Goal: Transaction & Acquisition: Purchase product/service

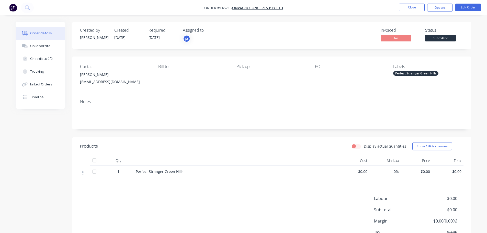
click at [418, 10] on button "Close" at bounding box center [412, 8] width 26 height 8
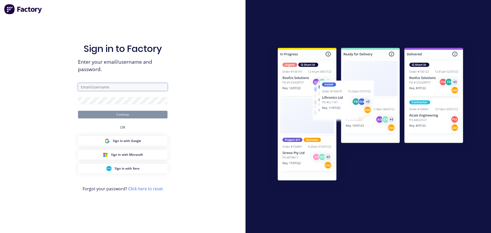
type input "[EMAIL_ADDRESS][DOMAIN_NAME]"
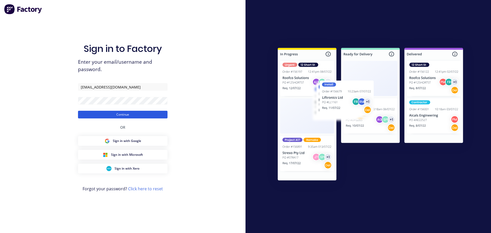
click at [113, 112] on button "Continue" at bounding box center [122, 115] width 89 height 8
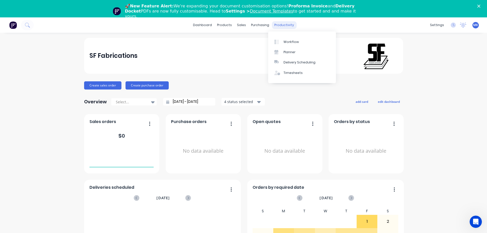
click at [275, 24] on div "productivity" at bounding box center [284, 25] width 25 height 8
click at [284, 41] on div "Workflow" at bounding box center [290, 42] width 15 height 5
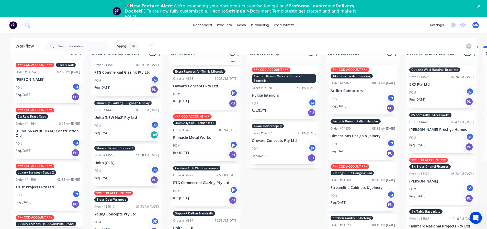
scroll to position [170, 0]
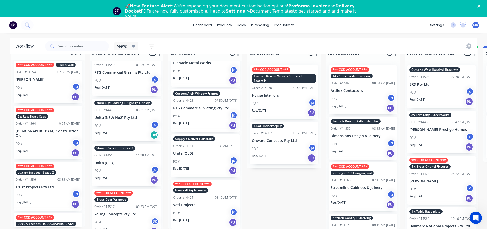
click at [480, 6] on polygon "Close" at bounding box center [478, 6] width 3 height 3
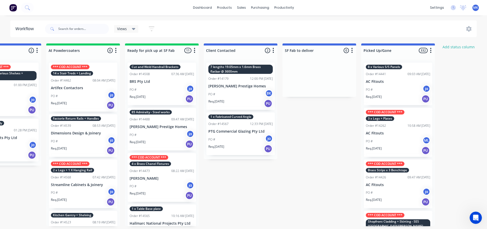
scroll to position [0, 285]
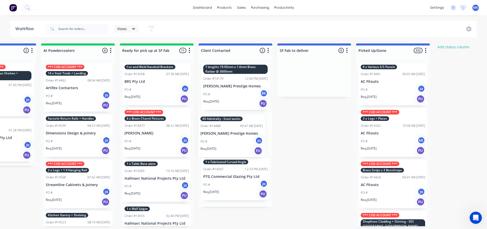
drag, startPoint x: 129, startPoint y: 135, endPoint x: 209, endPoint y: 142, distance: 79.8
click at [209, 142] on div "Submitted 15 Status colour #273444 hex #273444 Save Cancel Summaries Total orde…" at bounding box center [137, 134] width 852 height 183
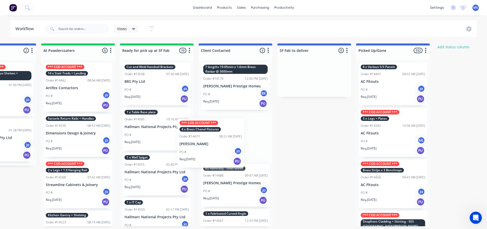
drag, startPoint x: 153, startPoint y: 146, endPoint x: 198, endPoint y: 154, distance: 45.5
click at [198, 154] on div "Submitted 15 Status colour #273444 hex #273444 Save Cancel Summaries Total orde…" at bounding box center [137, 134] width 852 height 183
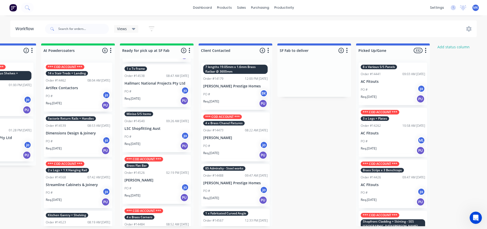
scroll to position [254, 0]
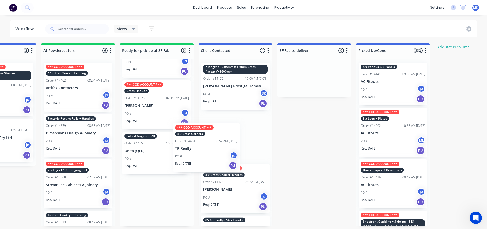
drag, startPoint x: 155, startPoint y: 161, endPoint x: 212, endPoint y: 152, distance: 57.8
click at [212, 152] on div "Submitted 15 Status colour #273444 hex #273444 Save Cancel Summaries Total orde…" at bounding box center [137, 134] width 852 height 183
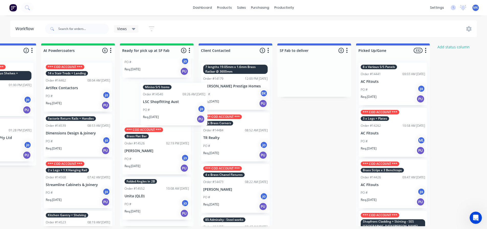
scroll to position [204, 0]
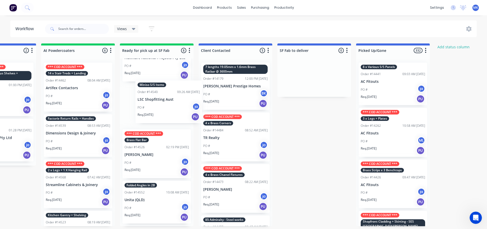
drag, startPoint x: 175, startPoint y: 120, endPoint x: 167, endPoint y: 118, distance: 7.8
click at [167, 118] on div "Cut and Weld Handrail Brackets Order #14508 07:36 AM [DATE] BRS Pty Ltd PO # ja…" at bounding box center [157, 143] width 74 height 168
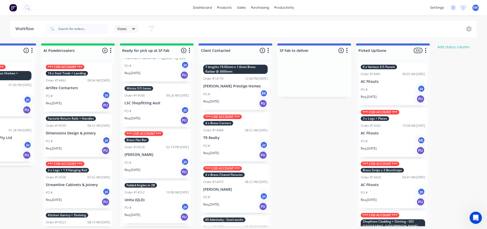
scroll to position [202, 0]
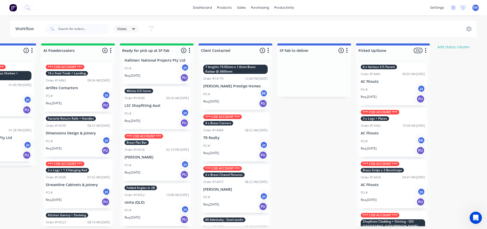
drag, startPoint x: 148, startPoint y: 152, endPoint x: 226, endPoint y: 140, distance: 78.5
click at [226, 140] on div "Submitted 15 Status colour #273444 hex #273444 Save Cancel Summaries Total orde…" at bounding box center [137, 134] width 852 height 183
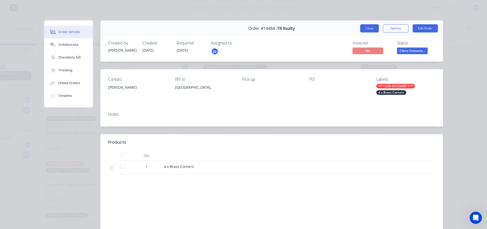
click at [366, 29] on button "Close" at bounding box center [369, 28] width 19 height 8
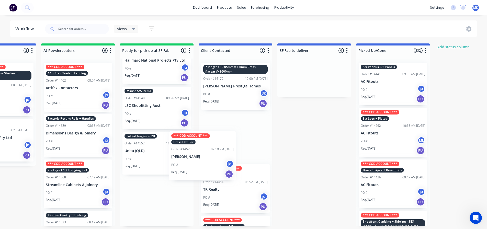
drag, startPoint x: 155, startPoint y: 157, endPoint x: 203, endPoint y: 157, distance: 48.0
click at [203, 157] on div "Submitted 15 Status colour #273444 hex #273444 Save Cancel Summaries Total orde…" at bounding box center [137, 134] width 852 height 183
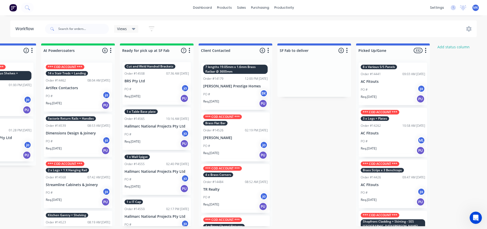
scroll to position [0, 0]
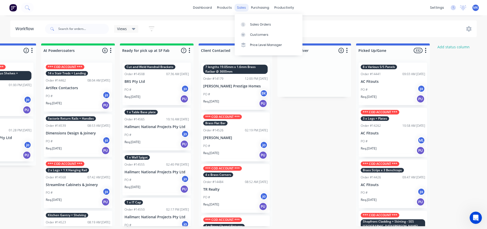
click at [246, 9] on div "sales" at bounding box center [241, 8] width 14 height 8
click at [248, 18] on div "Sales Orders Customers Price Level Manager" at bounding box center [269, 34] width 68 height 41
click at [248, 20] on link "Sales Orders" at bounding box center [269, 24] width 68 height 10
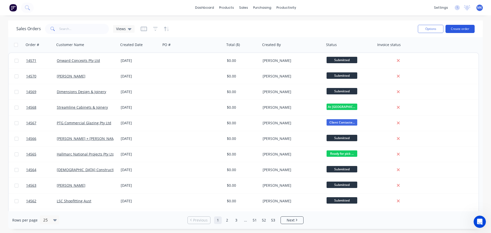
click at [465, 28] on button "Create order" at bounding box center [459, 29] width 29 height 8
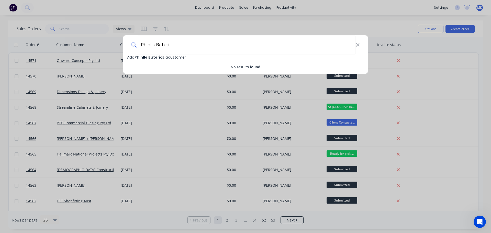
type input "Phihlle Buteri"
click at [153, 55] on span "Phihlle Buteri" at bounding box center [147, 57] width 26 height 5
select select "AU"
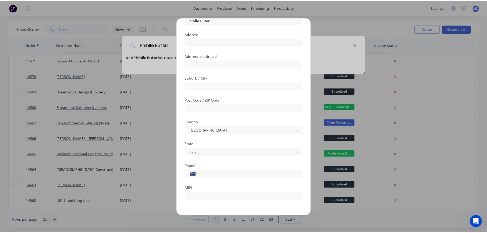
scroll to position [45, 0]
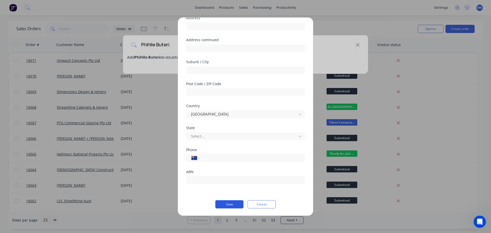
click at [238, 206] on button "Save" at bounding box center [229, 204] width 28 height 8
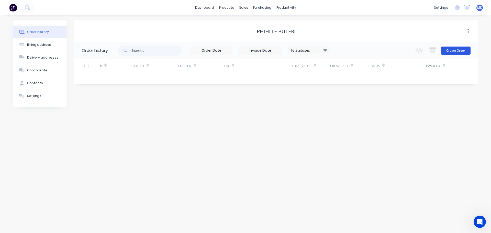
click at [457, 52] on button "Create Order" at bounding box center [456, 51] width 30 height 8
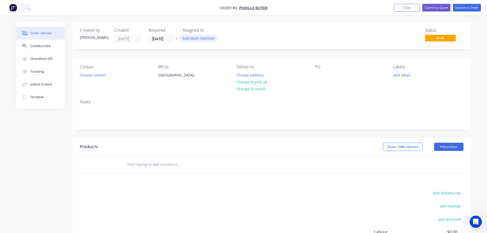
click at [204, 36] on button "Add team member" at bounding box center [199, 38] width 38 height 7
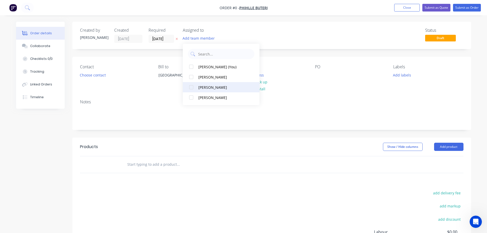
click at [216, 88] on div "[PERSON_NAME]" at bounding box center [223, 87] width 51 height 5
click at [86, 77] on div "Order details Collaborate Checklists 0/0 Tracking Linked Orders Timeline Order …" at bounding box center [243, 163] width 465 height 282
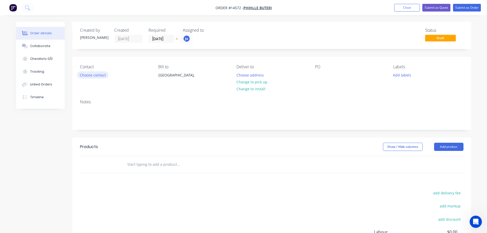
click at [87, 77] on button "Choose contact" at bounding box center [92, 74] width 31 height 7
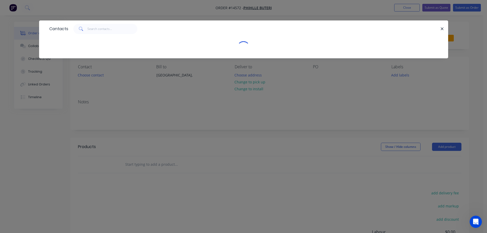
click at [112, 99] on div "Contacts" at bounding box center [243, 116] width 487 height 233
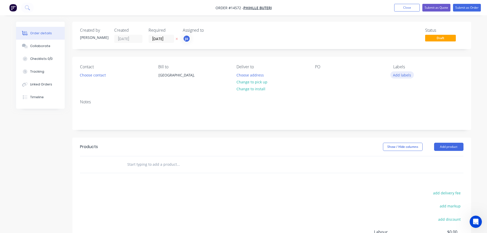
click at [399, 76] on button "Add labels" at bounding box center [402, 74] width 24 height 7
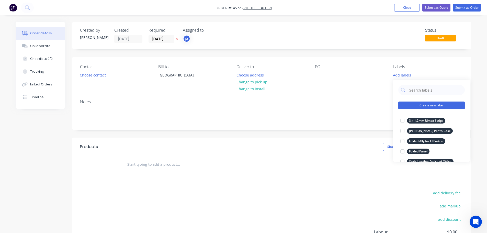
click at [429, 104] on button "Create new label" at bounding box center [431, 105] width 66 height 8
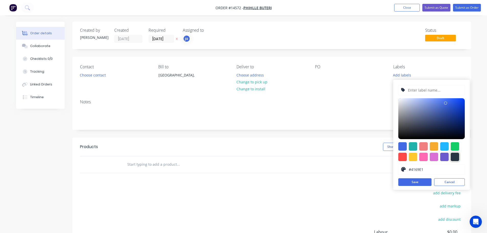
click at [455, 154] on div at bounding box center [455, 157] width 8 height 8
type input "#273444"
click at [425, 87] on input "text" at bounding box center [434, 90] width 54 height 10
paste input "1 x Cone"
type input "1 x Cone"
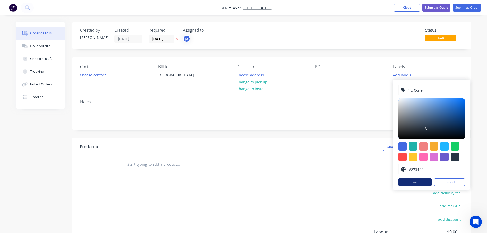
click at [417, 179] on button "Save" at bounding box center [414, 182] width 33 height 8
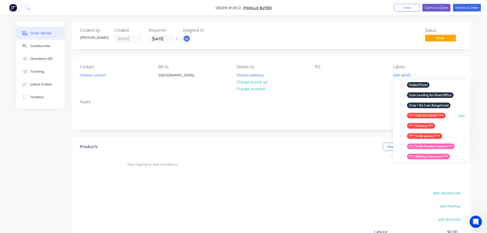
click at [422, 112] on button "*** COD ACCOUNT ***" at bounding box center [422, 115] width 49 height 7
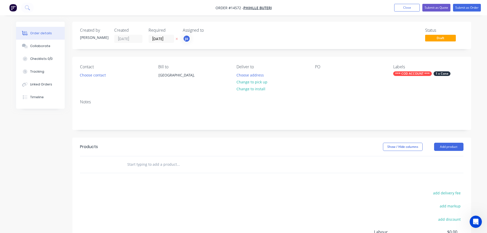
click at [142, 155] on header "Products Show / Hide columns Add product" at bounding box center [271, 146] width 399 height 18
click at [141, 160] on input "text" at bounding box center [178, 164] width 102 height 10
paste input "1 x Cone"
type input "1 x Cone"
click at [159, 185] on button "Add 1 x Cone to order" at bounding box center [205, 184] width 153 height 16
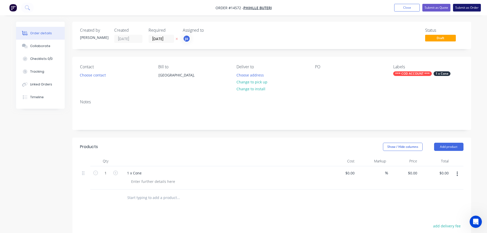
click at [463, 10] on button "Submit as Order" at bounding box center [467, 8] width 28 height 8
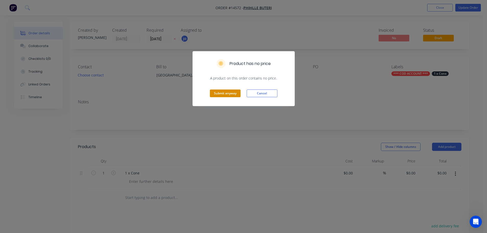
click at [234, 94] on button "Submit anyway" at bounding box center [225, 93] width 31 height 8
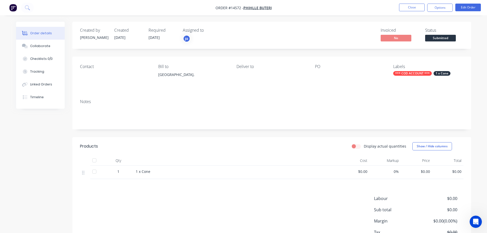
click at [398, 10] on ul "Close Options Edit Order" at bounding box center [440, 8] width 94 height 8
click at [400, 10] on button "Close" at bounding box center [412, 8] width 26 height 8
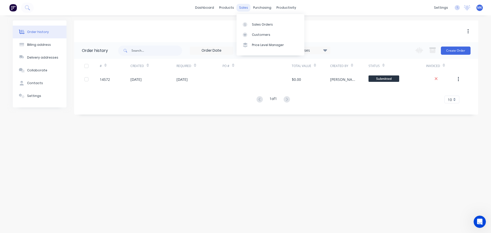
click at [246, 7] on div "sales" at bounding box center [243, 8] width 14 height 8
click at [247, 24] on icon at bounding box center [245, 24] width 5 height 5
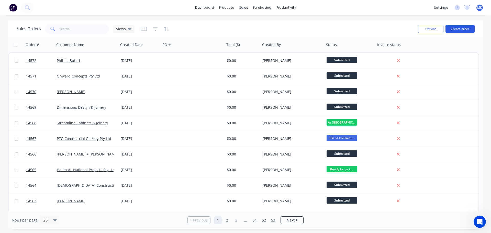
click at [463, 27] on button "Create order" at bounding box center [459, 29] width 29 height 8
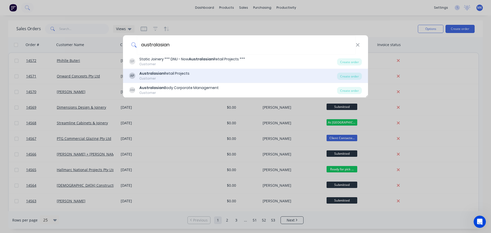
type input "australasian"
click at [179, 75] on div "Australasian Retail Projects" at bounding box center [164, 73] width 50 height 5
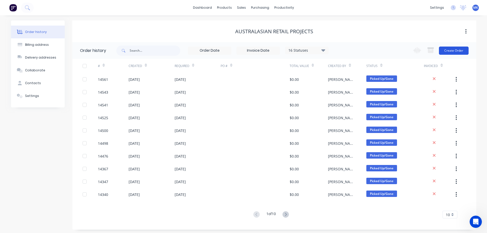
click at [441, 51] on button "Create Order" at bounding box center [454, 51] width 30 height 8
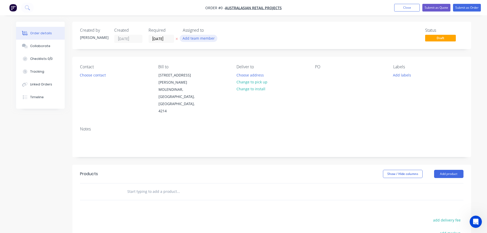
click at [212, 40] on button "Add team member" at bounding box center [199, 38] width 38 height 7
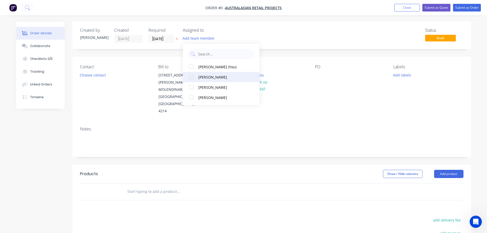
click at [211, 79] on div "[PERSON_NAME]" at bounding box center [223, 76] width 51 height 5
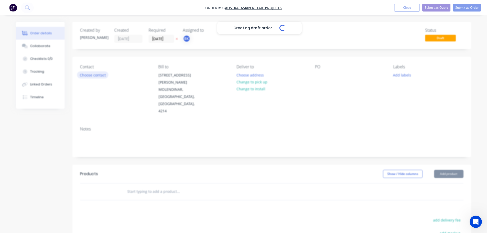
click at [102, 74] on div "Creating draft order... Loading... Order details Collaborate Checklists 0/0 Tra…" at bounding box center [243, 176] width 465 height 309
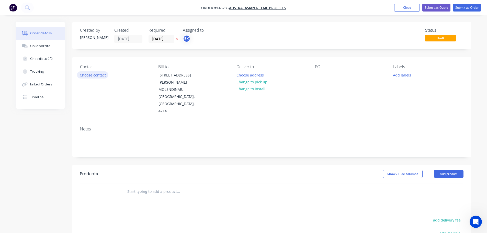
click at [107, 76] on button "Choose contact" at bounding box center [92, 74] width 31 height 7
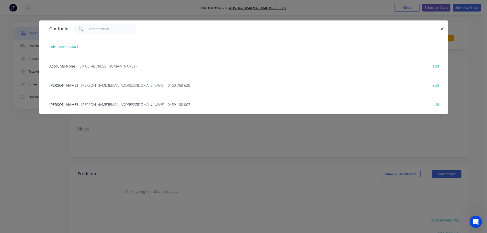
click at [101, 84] on span "- [PERSON_NAME][EMAIL_ADDRESS][DOMAIN_NAME] - 0450 768 638" at bounding box center [134, 85] width 111 height 5
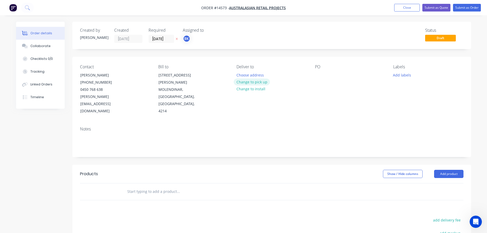
click at [252, 81] on button "Change to pick up" at bounding box center [252, 81] width 36 height 7
click at [404, 76] on button "Add labels" at bounding box center [402, 74] width 24 height 7
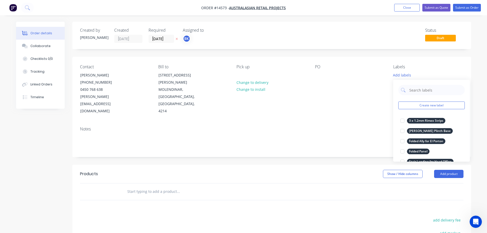
click at [427, 101] on div "Create new label 3 x 1.2mm Rimex Strips edit [PERSON_NAME] Plinth Base edit Fol…" at bounding box center [431, 121] width 77 height 82
click at [427, 102] on button "Create new label" at bounding box center [431, 105] width 66 height 8
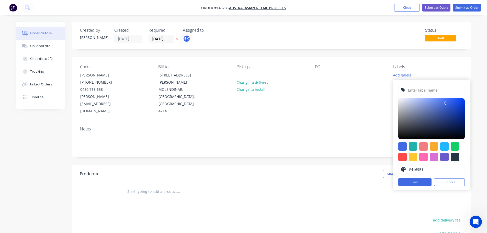
click at [458, 158] on div at bounding box center [455, 157] width 8 height 8
type input "#273444"
click at [426, 90] on input "text" at bounding box center [434, 90] width 54 height 10
paste input "S/S Bench"
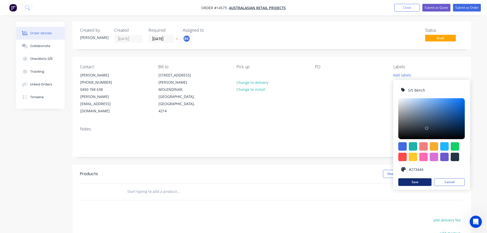
type input "S/S Bench"
click at [413, 182] on button "Save" at bounding box center [414, 182] width 33 height 8
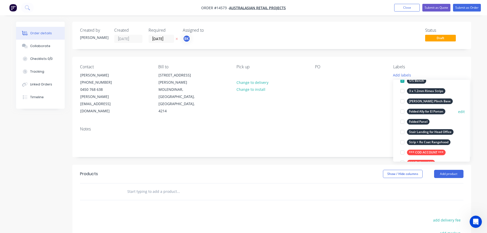
scroll to position [51, 0]
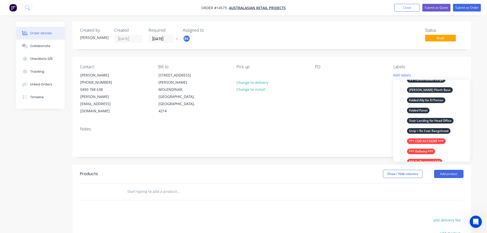
drag, startPoint x: 425, startPoint y: 141, endPoint x: 361, endPoint y: 145, distance: 63.8
click at [425, 141] on div "*** COD ACCOUNT ***" at bounding box center [426, 141] width 39 height 6
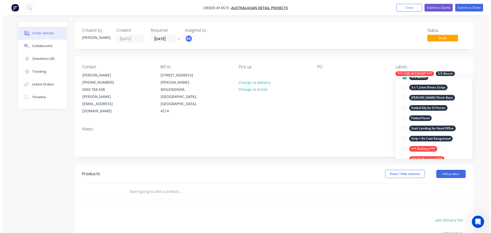
scroll to position [0, 0]
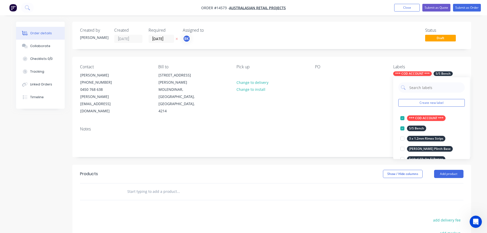
click at [174, 166] on header "Products Show / Hide columns Add product" at bounding box center [271, 174] width 399 height 18
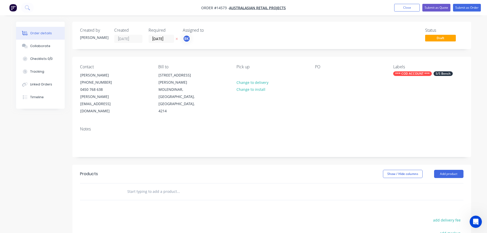
click at [157, 186] on input "text" at bounding box center [178, 191] width 102 height 10
paste input "S/S Bench"
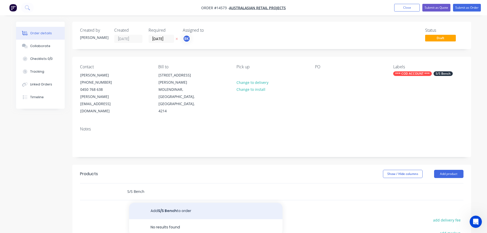
type input "S/S Bench"
click at [161, 203] on button "Add S/S Bench to order" at bounding box center [205, 211] width 153 height 16
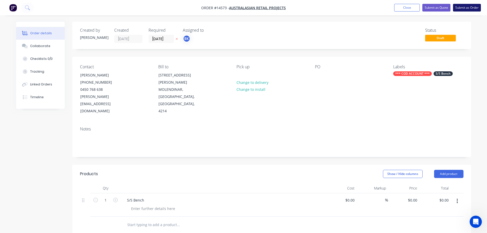
click at [466, 4] on button "Submit as Order" at bounding box center [467, 8] width 28 height 8
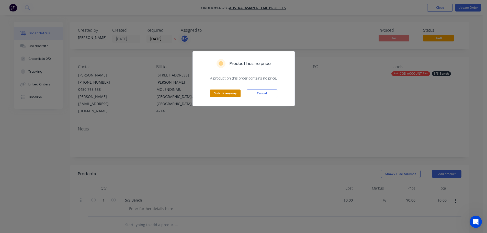
click at [233, 93] on button "Submit anyway" at bounding box center [225, 93] width 31 height 8
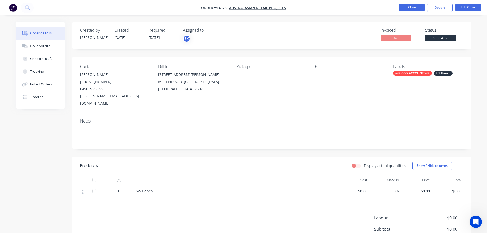
click at [408, 4] on button "Close" at bounding box center [412, 8] width 26 height 8
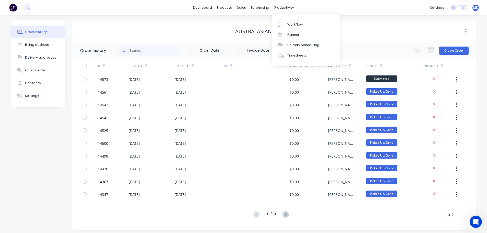
click at [286, 9] on div "productivity" at bounding box center [284, 8] width 25 height 8
click at [286, 30] on link "Planner" at bounding box center [306, 35] width 68 height 10
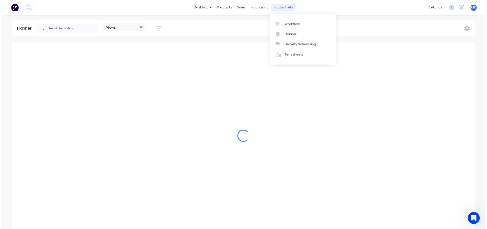
scroll to position [0, 818]
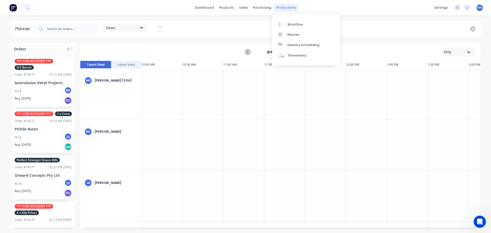
click at [284, 8] on div "productivity" at bounding box center [286, 8] width 25 height 8
click at [284, 22] on div at bounding box center [282, 24] width 8 height 5
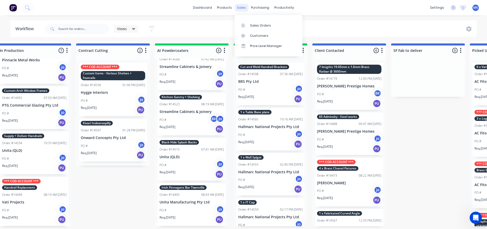
drag, startPoint x: 236, startPoint y: 7, endPoint x: 238, endPoint y: 9, distance: 2.7
click at [236, 7] on div "sales" at bounding box center [241, 8] width 14 height 8
click at [250, 20] on link "Sales Orders" at bounding box center [269, 25] width 68 height 10
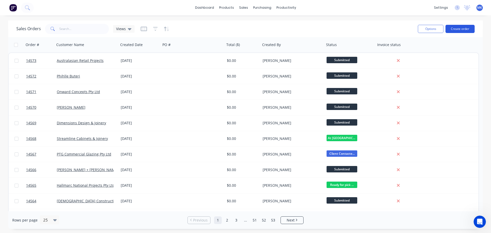
click at [464, 31] on button "Create order" at bounding box center [459, 29] width 29 height 8
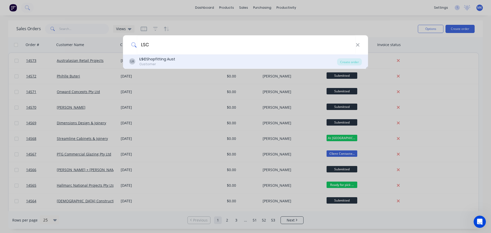
type input "LSC"
click at [217, 60] on div "LA LSC Shopfitting Aust Customer" at bounding box center [233, 61] width 208 height 10
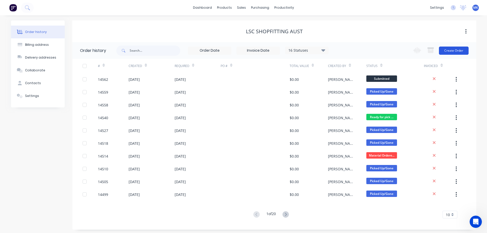
click at [462, 50] on button "Create Order" at bounding box center [454, 51] width 30 height 8
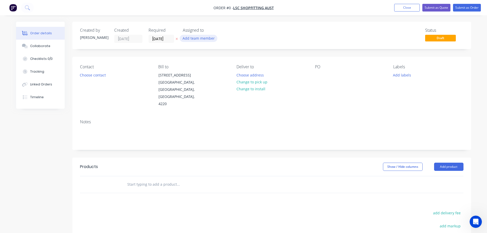
click at [194, 38] on button "Add team member" at bounding box center [199, 38] width 38 height 7
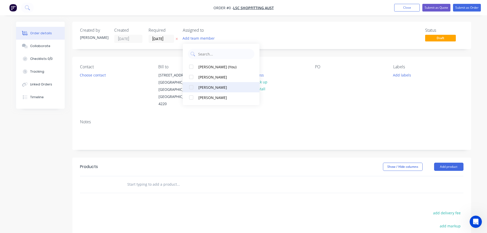
click at [196, 87] on div at bounding box center [191, 87] width 10 height 10
click at [102, 76] on div "Order details Collaborate Checklists 0/0 Tracking Linked Orders Timeline Order …" at bounding box center [243, 173] width 465 height 302
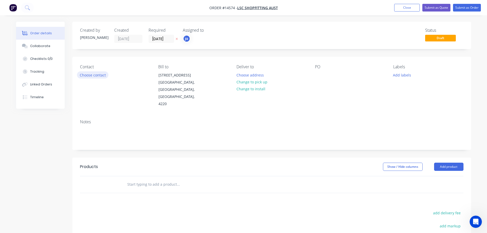
click at [99, 76] on button "Choose contact" at bounding box center [92, 74] width 31 height 7
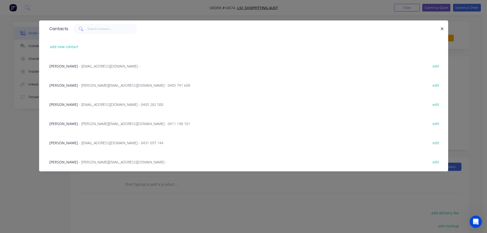
click at [72, 124] on span "[PERSON_NAME]" at bounding box center [63, 123] width 29 height 5
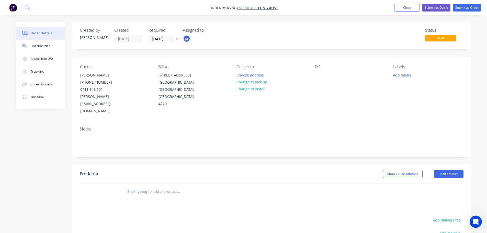
drag, startPoint x: 255, startPoint y: 82, endPoint x: 277, endPoint y: 84, distance: 22.8
click at [255, 82] on button "Change to pick up" at bounding box center [252, 81] width 36 height 7
click at [406, 73] on button "Add labels" at bounding box center [402, 74] width 24 height 7
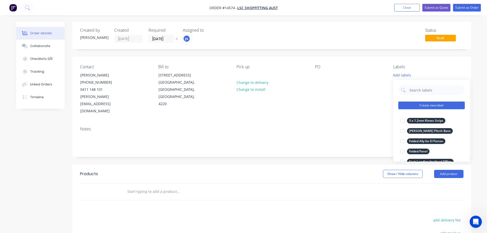
click at [426, 102] on button "Create new label" at bounding box center [431, 105] width 66 height 8
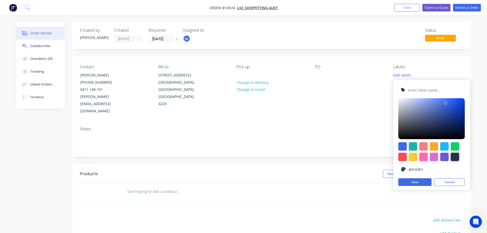
click at [457, 156] on div at bounding box center [455, 157] width 8 height 8
type input "#273444"
click at [434, 89] on input "text" at bounding box center [434, 90] width 54 height 10
paste input "4 x Metal Brackets"
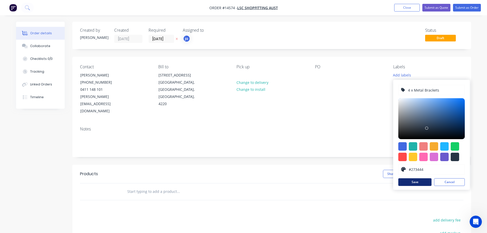
type input "4 x Metal Brackets"
drag, startPoint x: 414, startPoint y: 183, endPoint x: 414, endPoint y: 178, distance: 4.4
click at [413, 183] on button "Save" at bounding box center [414, 182] width 33 height 8
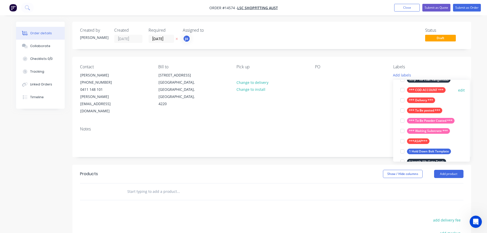
click at [414, 87] on div "*** COD ACCOUNT ***" at bounding box center [426, 90] width 39 height 6
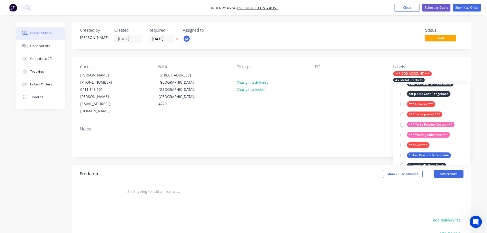
scroll to position [31, 0]
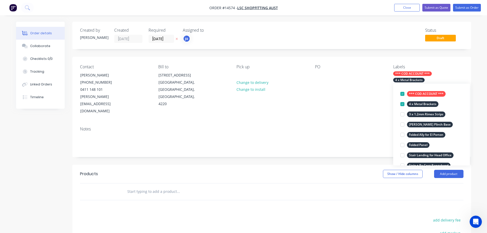
click at [158, 186] on input "text" at bounding box center [178, 191] width 102 height 10
paste input "4 x Metal Brackets"
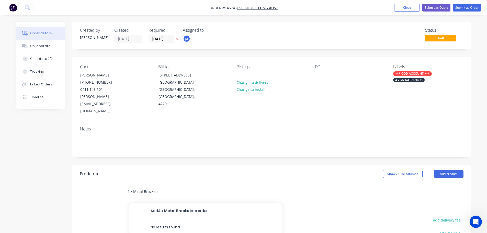
type input "4 x Metal Brackets"
click at [166, 203] on button "Add 4 x Metal Brackets to order" at bounding box center [205, 211] width 153 height 16
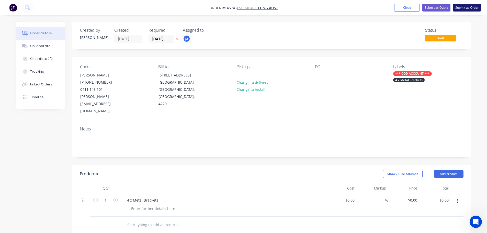
click at [473, 10] on button "Submit as Order" at bounding box center [467, 8] width 28 height 8
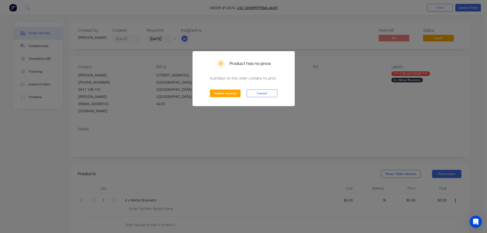
drag, startPoint x: 221, startPoint y: 87, endPoint x: 221, endPoint y: 91, distance: 4.6
click at [221, 86] on div "Submit anyway Cancel" at bounding box center [244, 93] width 102 height 25
click at [220, 92] on button "Submit anyway" at bounding box center [225, 93] width 31 height 8
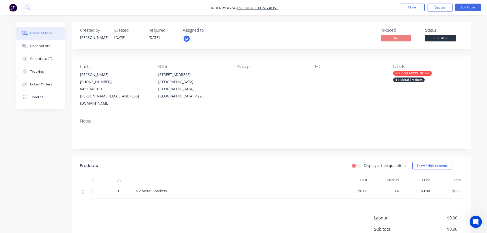
click at [411, 76] on div "*** COD ACCOUNT *** 4 x Metal Brackets" at bounding box center [428, 76] width 70 height 11
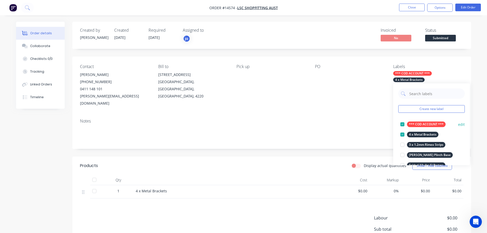
click at [433, 127] on div "*** COD ACCOUNT ***" at bounding box center [426, 124] width 39 height 6
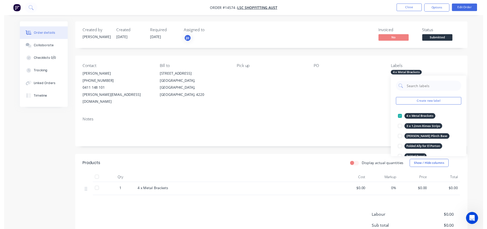
scroll to position [0, 0]
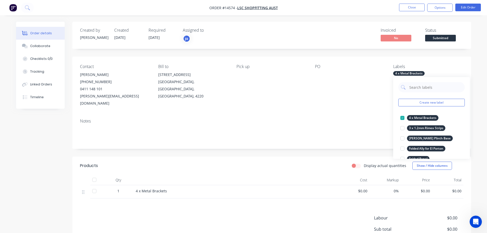
click at [371, 75] on div at bounding box center [347, 74] width 64 height 7
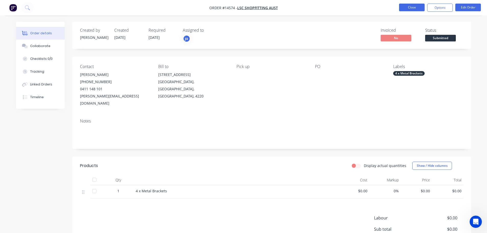
click at [420, 7] on button "Close" at bounding box center [412, 8] width 26 height 8
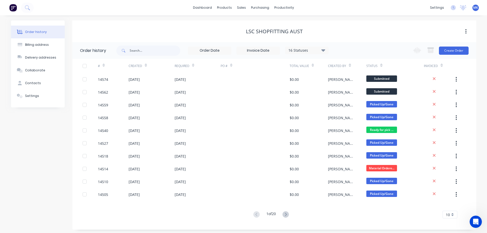
click at [328, 35] on div "LSC Shopfitting Aust" at bounding box center [274, 31] width 404 height 9
click at [256, 13] on div "dashboard products sales purchasing productivity dashboard products Product Cat…" at bounding box center [243, 7] width 487 height 15
click at [285, 14] on div "dashboard products sales purchasing productivity dashboard products Product Cat…" at bounding box center [243, 7] width 487 height 15
click at [285, 12] on div "dashboard products sales purchasing productivity dashboard products Product Cat…" at bounding box center [243, 7] width 487 height 15
click at [284, 16] on div "Order history Billing address Delivery addresses Collaborate Contacts Settings …" at bounding box center [243, 124] width 487 height 219
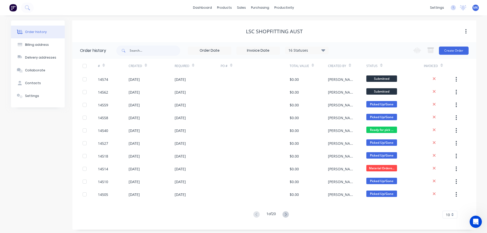
drag, startPoint x: 283, startPoint y: 13, endPoint x: 285, endPoint y: 22, distance: 9.9
click at [283, 13] on div "dashboard products sales purchasing productivity dashboard products Product Cat…" at bounding box center [243, 7] width 487 height 15
drag, startPoint x: 281, startPoint y: 11, endPoint x: 284, endPoint y: 19, distance: 8.5
click at [281, 11] on div "productivity" at bounding box center [284, 8] width 25 height 8
click at [284, 22] on link "Workflow" at bounding box center [304, 24] width 68 height 10
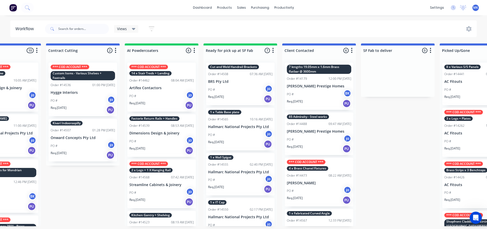
scroll to position [0, 203]
